Goal: Task Accomplishment & Management: Manage account settings

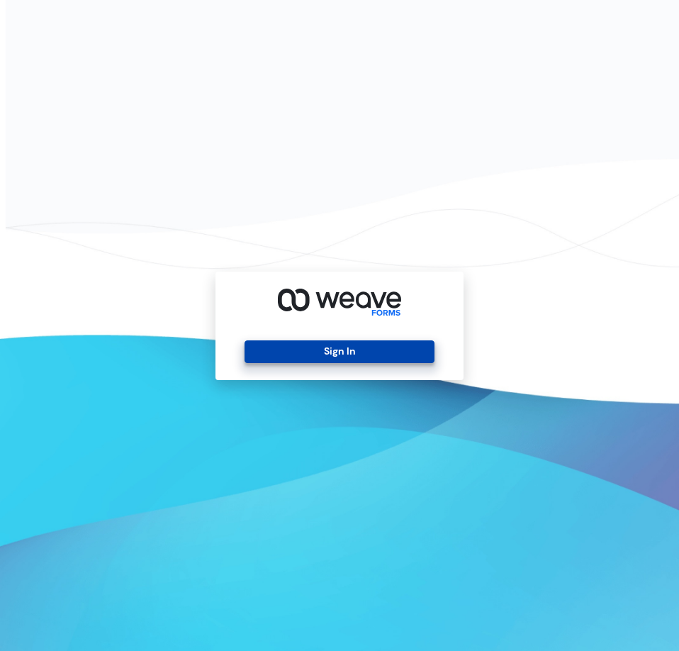
click at [343, 357] on button "Sign In" at bounding box center [339, 351] width 189 height 23
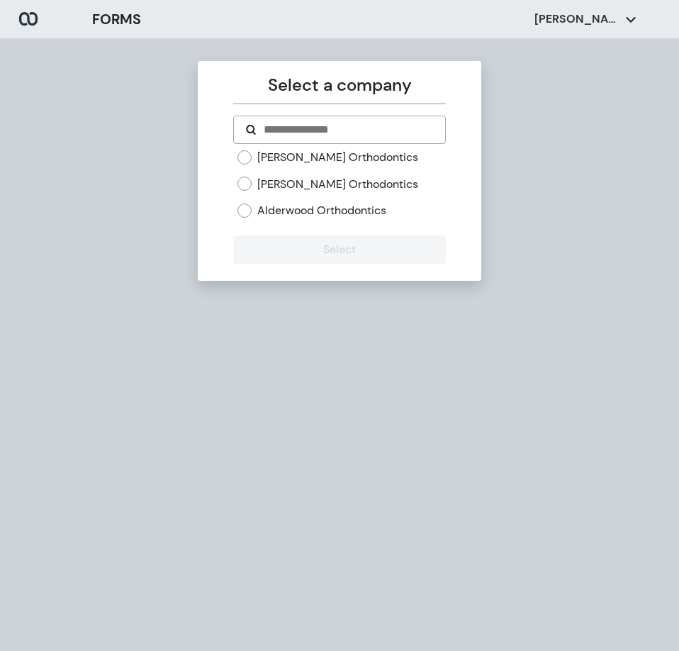
click at [279, 156] on label "[PERSON_NAME] Orthodontics" at bounding box center [337, 158] width 161 height 16
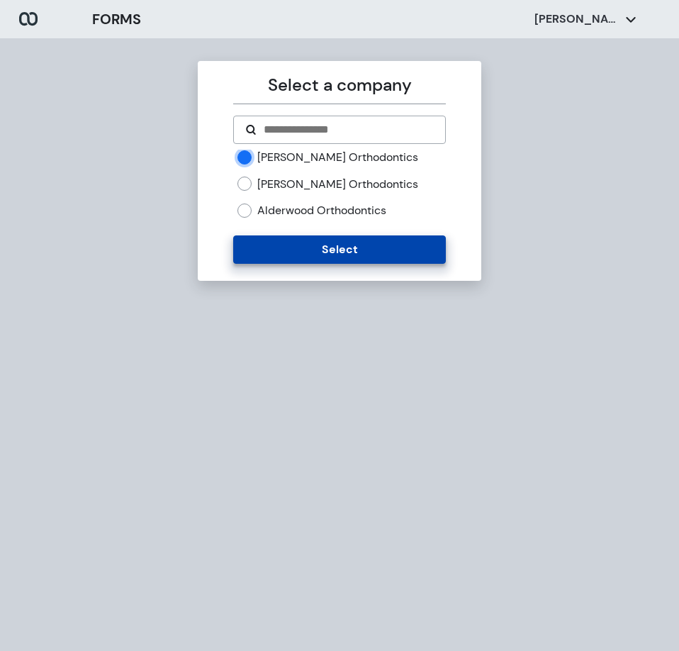
click at [295, 252] on button "Select" at bounding box center [339, 249] width 212 height 28
